Goal: Task Accomplishment & Management: Use online tool/utility

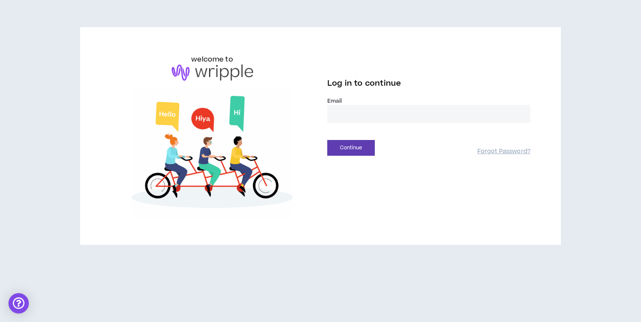
click at [377, 114] on input "email" at bounding box center [429, 114] width 203 height 18
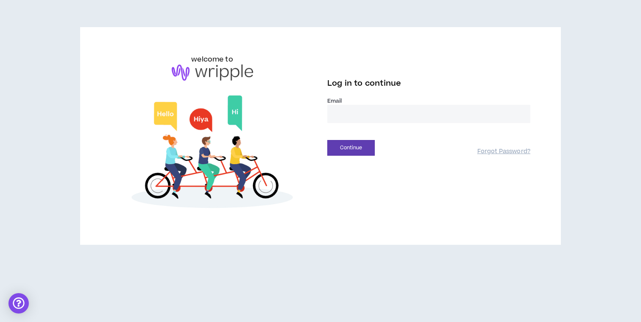
type input "**********"
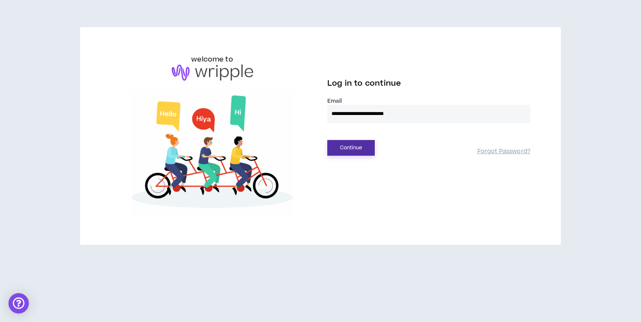
click at [362, 141] on button "Continue" at bounding box center [352, 148] width 48 height 16
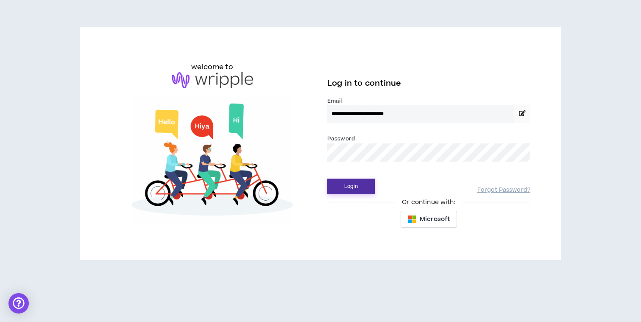
click at [358, 185] on button "Login" at bounding box center [352, 187] width 48 height 16
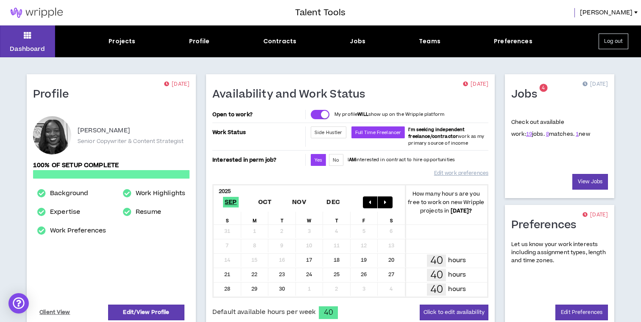
click at [576, 135] on span "1 new" at bounding box center [583, 134] width 14 height 8
click at [576, 135] on link "1" at bounding box center [577, 134] width 3 height 8
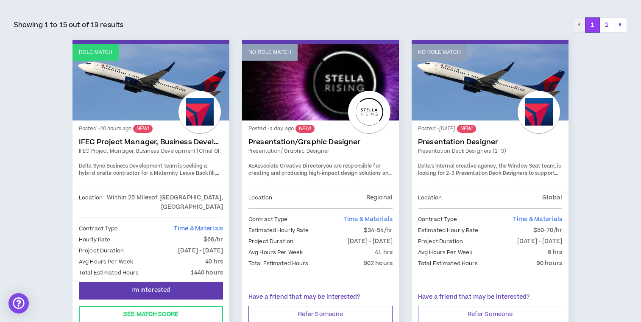
scroll to position [157, 0]
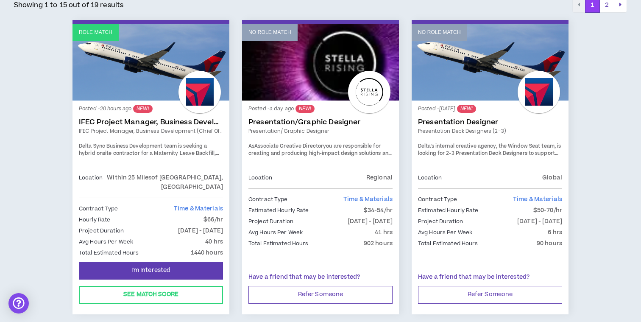
click at [187, 149] on div "Delta Sync Business Development team is seeking a hybrid onsite contractor for …" at bounding box center [151, 150] width 144 height 15
